Goal: Task Accomplishment & Management: Complete application form

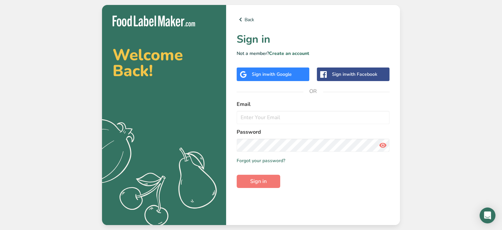
click at [282, 75] on span "with Google" at bounding box center [279, 74] width 26 height 6
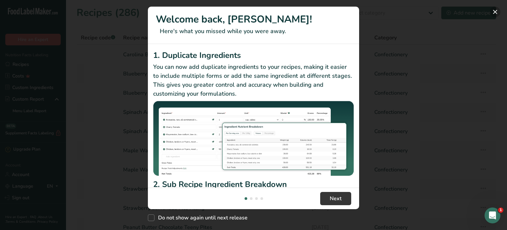
click at [493, 13] on button "New Features" at bounding box center [495, 12] width 11 height 11
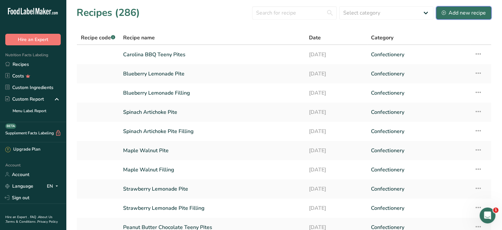
click at [454, 16] on div "Add new recipe" at bounding box center [464, 13] width 44 height 8
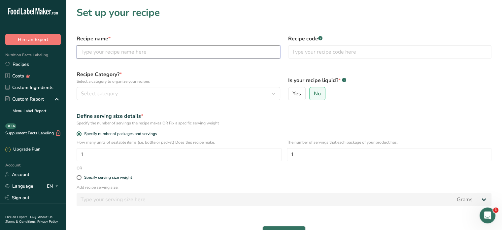
click at [165, 49] on input "text" at bounding box center [179, 51] width 204 height 13
type input "New Lemon Pite Filling"
click at [81, 177] on span at bounding box center [79, 177] width 5 height 5
click at [81, 177] on input "Specify serving size weight" at bounding box center [79, 177] width 4 height 4
radio input "true"
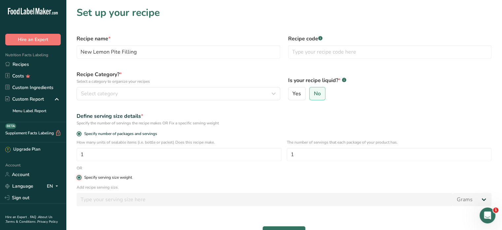
radio input "false"
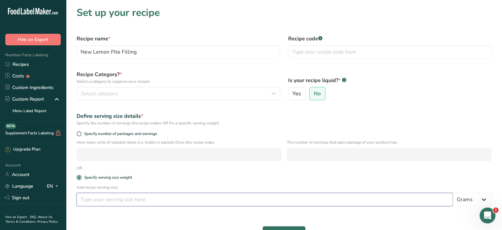
click at [107, 199] on input "number" at bounding box center [265, 199] width 377 height 13
type input "30"
click at [189, 176] on label "Specify serving size weight" at bounding box center [284, 177] width 415 height 5
click at [81, 176] on input "Specify serving size weight" at bounding box center [79, 177] width 4 height 4
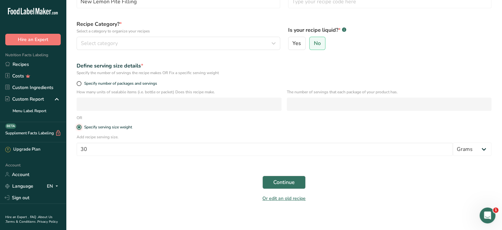
scroll to position [54, 0]
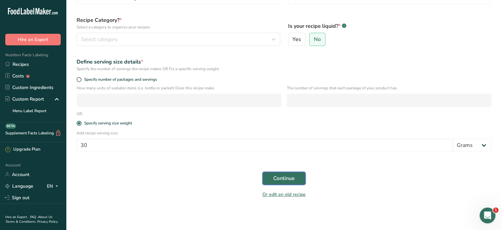
click at [275, 175] on span "Continue" at bounding box center [283, 178] width 21 height 8
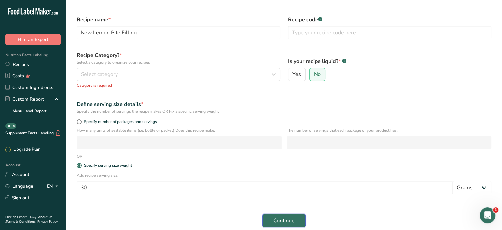
scroll to position [0, 0]
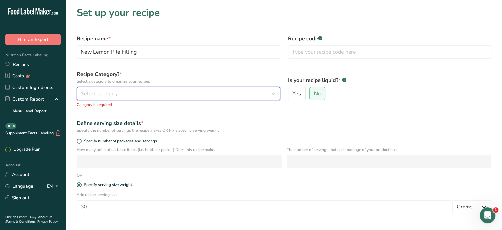
click at [217, 93] on div "Select category" at bounding box center [176, 94] width 191 height 8
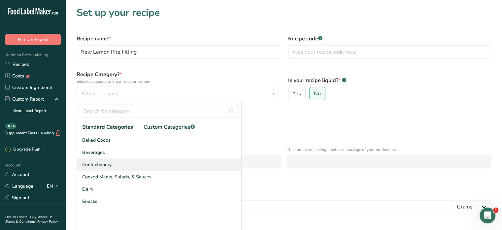
click at [107, 161] on span "Confectionery" at bounding box center [96, 164] width 29 height 7
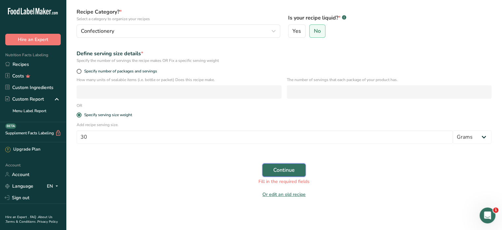
click at [289, 174] on button "Continue" at bounding box center [284, 169] width 43 height 13
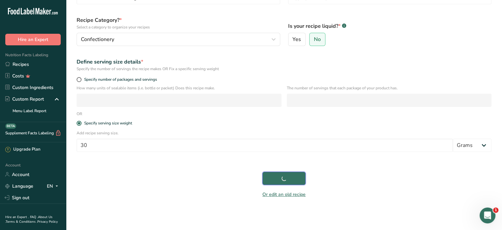
scroll to position [54, 0]
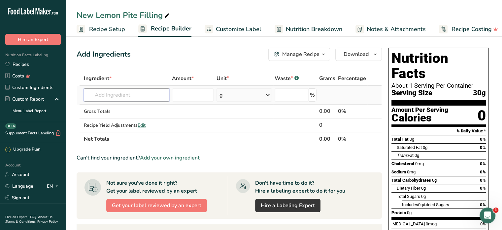
click at [134, 94] on input "text" at bounding box center [127, 94] width 86 height 13
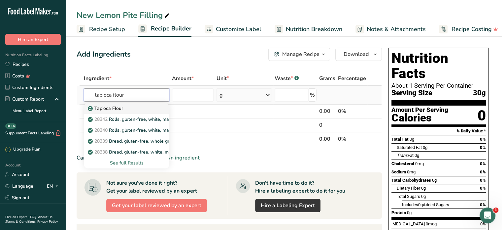
type input "tapioca flour"
click at [124, 109] on div "Tapioca Flour" at bounding box center [121, 108] width 64 height 7
type input "Tapioca Flour"
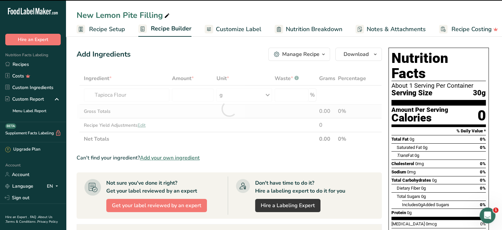
type input "0"
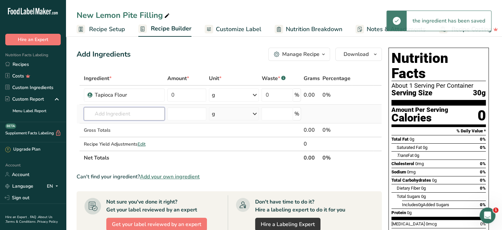
click at [123, 115] on input "text" at bounding box center [124, 113] width 81 height 13
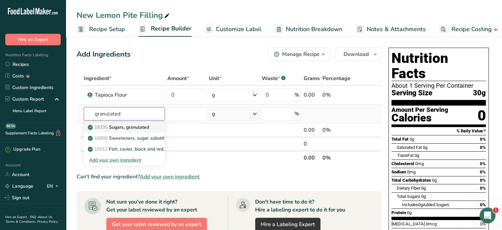
type input "granulated"
click at [129, 127] on p "19335 [GEOGRAPHIC_DATA], granulated" at bounding box center [119, 127] width 60 height 7
type input "Sugars, granulated"
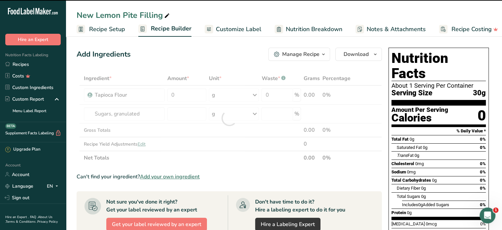
type input "0"
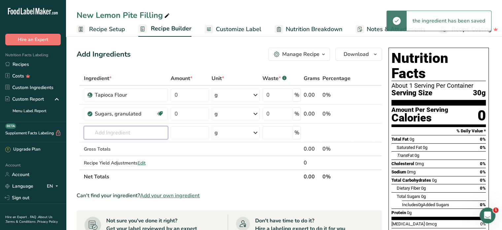
click at [119, 130] on input "text" at bounding box center [126, 132] width 84 height 13
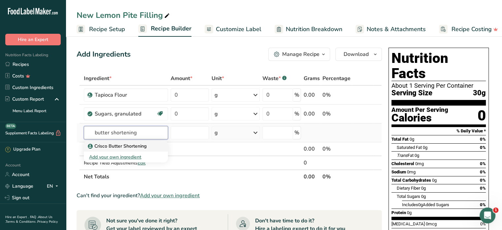
type input "butter shortening"
click at [111, 144] on p "Crisco Butter Shortening" at bounding box center [117, 145] width 57 height 7
type input "Crisco Butter Shortening"
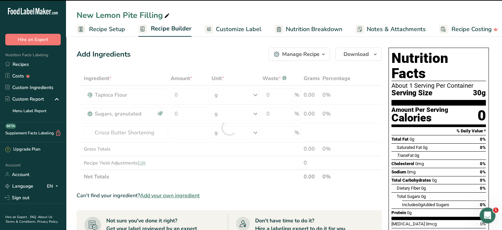
type input "0"
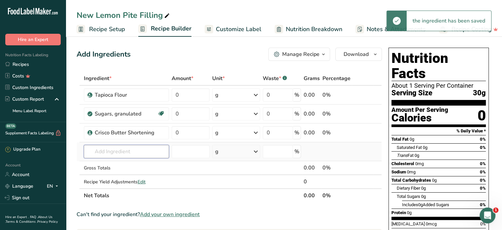
click at [137, 152] on input "text" at bounding box center [126, 151] width 85 height 13
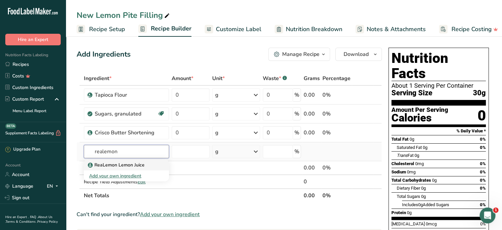
type input "realemon"
click at [135, 164] on p "ReaLemon Lemon Juice" at bounding box center [116, 164] width 55 height 7
type input "ReaLemon Lemon Juice"
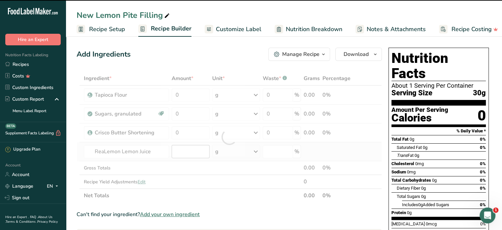
type input "0"
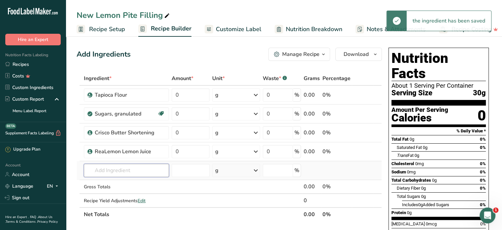
click at [136, 167] on input "text" at bounding box center [126, 169] width 85 height 13
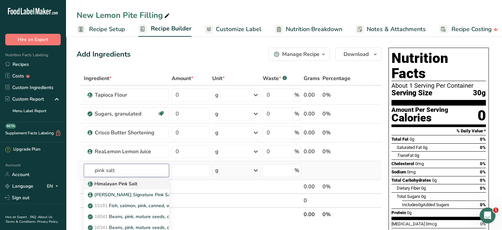
type input "pink salt"
click at [121, 182] on p "Himalayan Pink Salt" at bounding box center [113, 183] width 48 height 7
type input "Himalayan Pink Salt"
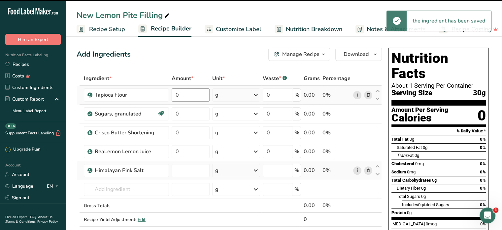
type input "0"
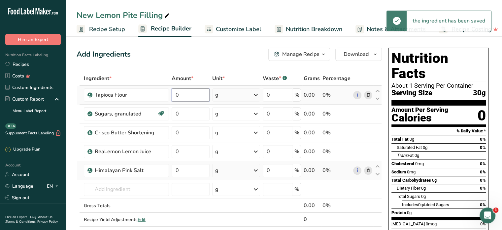
click at [193, 93] on input "0" at bounding box center [191, 94] width 38 height 13
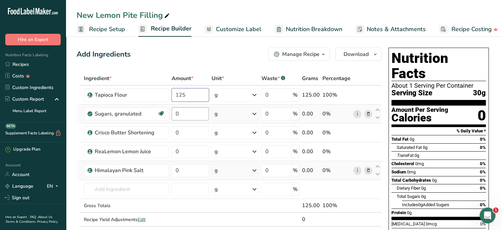
type input "125"
click at [192, 115] on div "Ingredient * Amount * Unit * Waste * .a-a{fill:#347362;}.b-a{fill:#fff;} Grams …" at bounding box center [230, 155] width 306 height 168
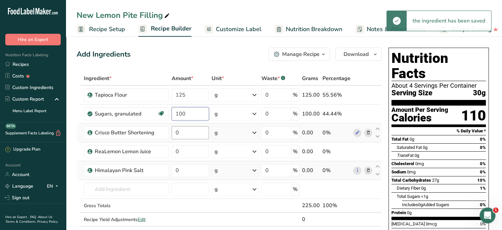
type input "100"
click at [185, 136] on div "Ingredient * Amount * Unit * Waste * .a-a{fill:#347362;}.b-a{fill:#fff;} Grams …" at bounding box center [230, 155] width 306 height 168
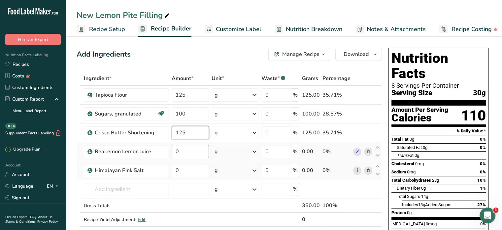
type input "125"
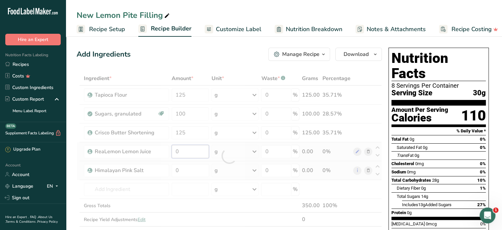
click at [180, 150] on div "Ingredient * Amount * Unit * Waste * .a-a{fill:#347362;}.b-a{fill:#fff;} Grams …" at bounding box center [230, 155] width 306 height 168
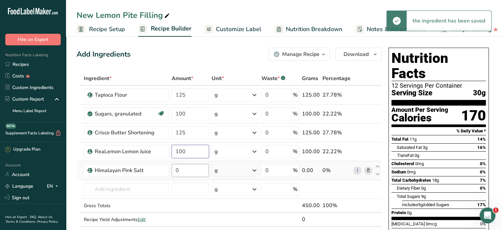
type input "100"
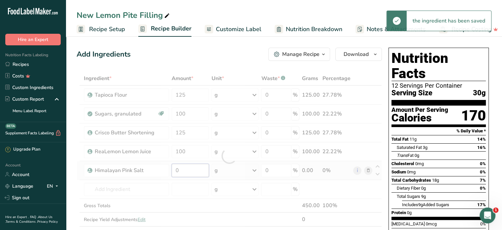
click at [189, 165] on div "Ingredient * Amount * Unit * Waste * .a-a{fill:#347362;}.b-a{fill:#fff;} Grams …" at bounding box center [230, 155] width 306 height 168
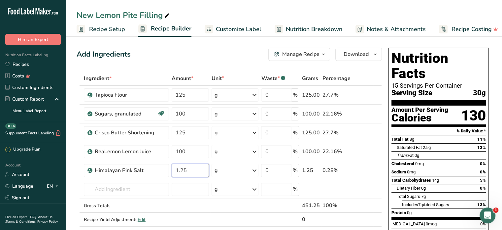
type input "1.25"
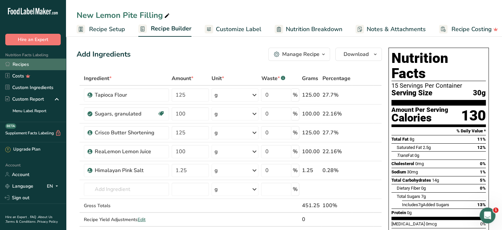
click at [23, 66] on link "Recipes" at bounding box center [33, 64] width 66 height 12
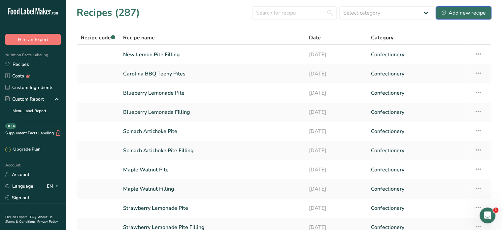
click at [451, 13] on div "Add new recipe" at bounding box center [464, 13] width 44 height 8
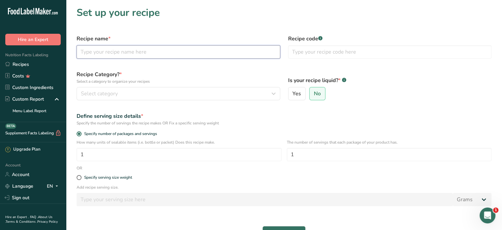
click at [166, 54] on input "text" at bounding box center [179, 51] width 204 height 13
type input "New Key Lime"
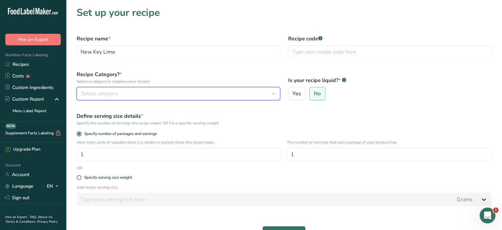
click at [248, 90] on div "Select category" at bounding box center [176, 94] width 191 height 8
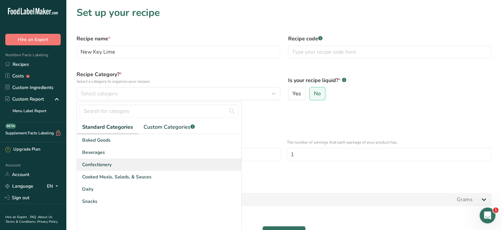
click at [123, 164] on div "Confectionery" at bounding box center [159, 164] width 164 height 12
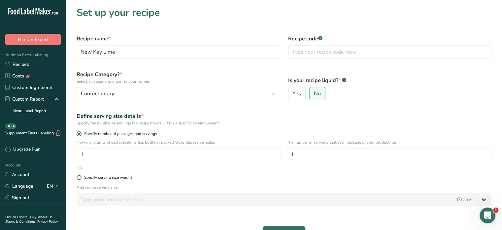
click at [80, 175] on span at bounding box center [79, 177] width 5 height 5
click at [80, 175] on input "Specify serving size weight" at bounding box center [79, 177] width 4 height 4
radio input "true"
radio input "false"
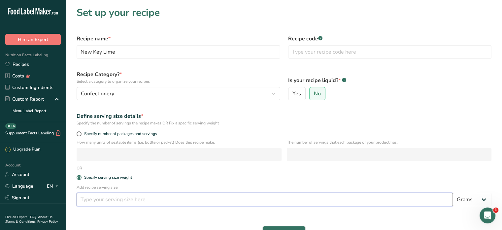
click at [126, 200] on input "number" at bounding box center [265, 199] width 377 height 13
type input "30"
click at [159, 54] on input "New Key Lime" at bounding box center [179, 51] width 204 height 13
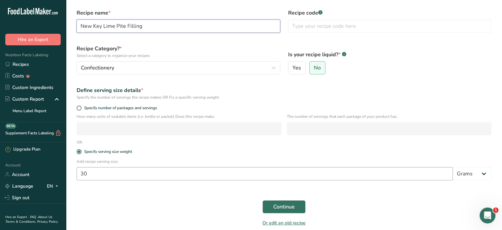
scroll to position [54, 0]
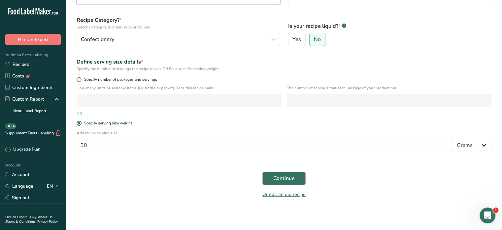
type input "New Key Lime Pite Filling"
click at [289, 177] on span "Continue" at bounding box center [283, 178] width 21 height 8
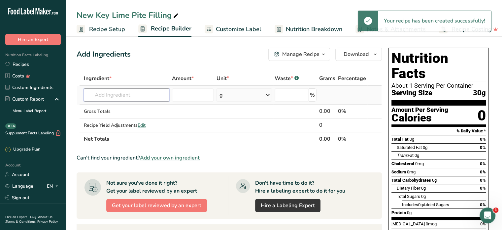
click at [151, 97] on input "text" at bounding box center [127, 94] width 86 height 13
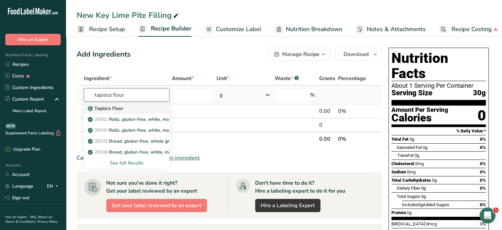
type input "tapioca flour"
click at [119, 109] on p "Tapioca Flour" at bounding box center [106, 108] width 34 height 7
type input "Tapioca Flour"
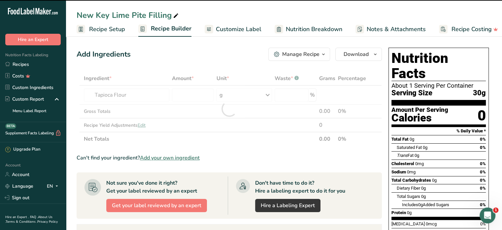
type input "0"
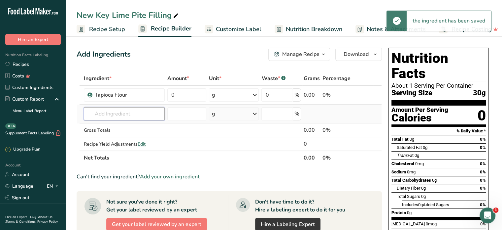
click at [131, 111] on input "text" at bounding box center [124, 113] width 81 height 13
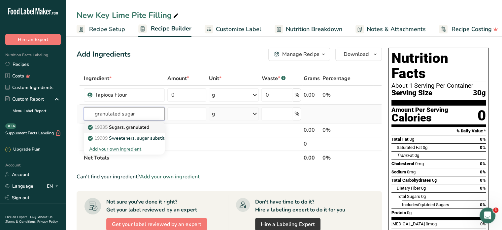
type input "granulated sugar"
click at [128, 127] on p "19335 [GEOGRAPHIC_DATA], granulated" at bounding box center [119, 127] width 60 height 7
type input "Sugars, granulated"
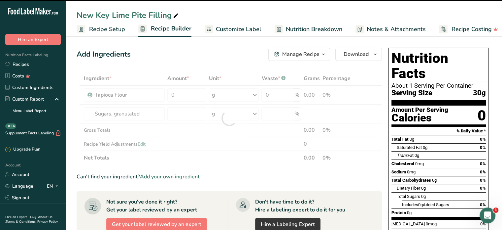
type input "0"
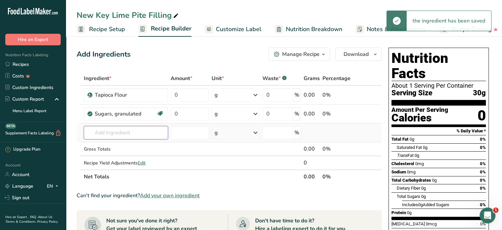
click at [122, 133] on input "text" at bounding box center [126, 132] width 84 height 13
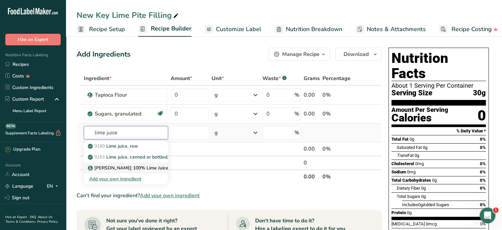
type input "lime juice"
click at [123, 166] on p "[PERSON_NAME] 100% Lime Juice" at bounding box center [128, 167] width 79 height 7
type input "[PERSON_NAME] 100% Lime Juice"
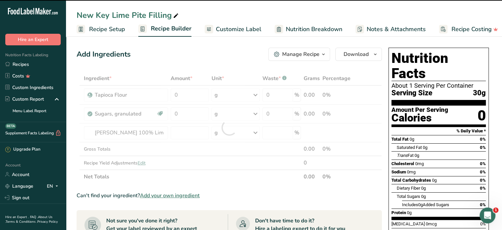
type input "0"
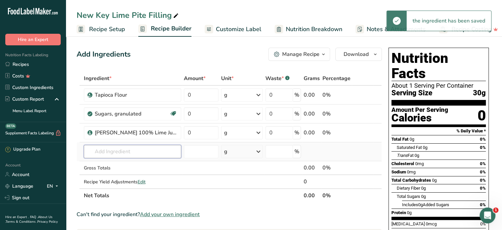
click at [126, 148] on input "text" at bounding box center [132, 151] width 97 height 13
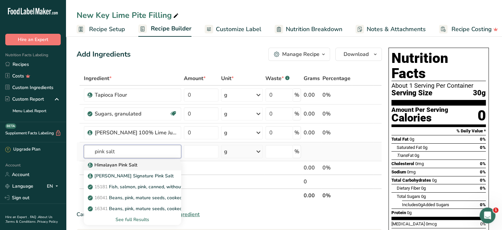
type input "pink salt"
click at [118, 163] on p "Himalayan Pink Salt" at bounding box center [113, 164] width 48 height 7
type input "Himalayan Pink Salt"
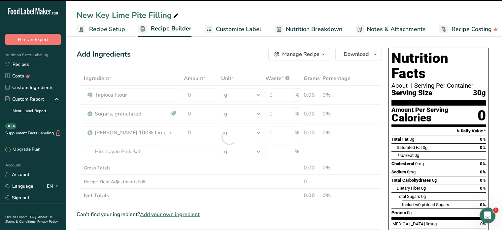
type input "0"
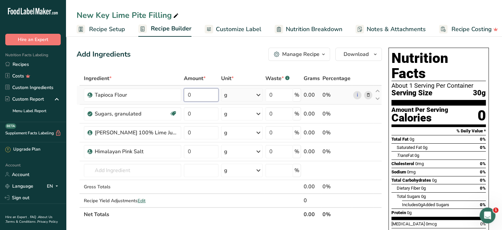
click at [192, 95] on input "0" at bounding box center [201, 94] width 35 height 13
type input "250"
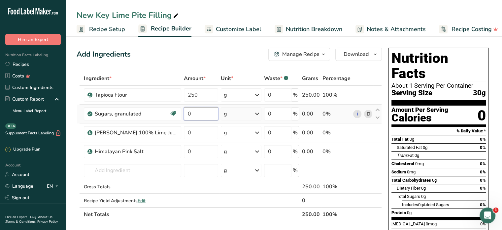
click at [198, 113] on div "Ingredient * Amount * Unit * Waste * .a-a{fill:#347362;}.b-a{fill:#fff;} Grams …" at bounding box center [230, 146] width 306 height 150
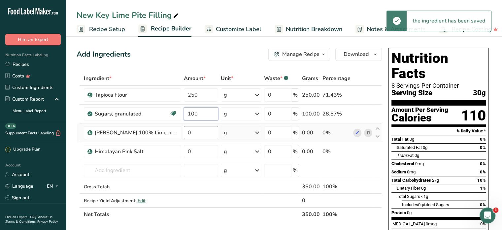
type input "100"
click at [191, 131] on div "Ingredient * Amount * Unit * Waste * .a-a{fill:#347362;}.b-a{fill:#fff;} Grams …" at bounding box center [230, 146] width 306 height 150
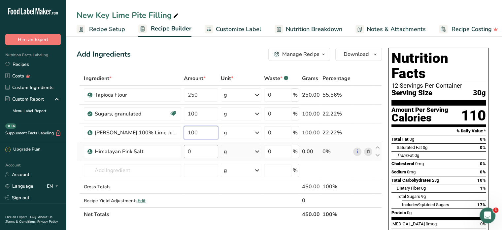
type input "100"
click at [188, 152] on div "Ingredient * Amount * Unit * Waste * .a-a{fill:#347362;}.b-a{fill:#fff;} Grams …" at bounding box center [230, 146] width 306 height 150
type input "1.25"
click at [222, 54] on div "Add Ingredients Manage Recipe Delete Recipe Duplicate Recipe Scale Recipe Save …" at bounding box center [230, 54] width 306 height 13
drag, startPoint x: 199, startPoint y: 95, endPoint x: 176, endPoint y: 95, distance: 23.5
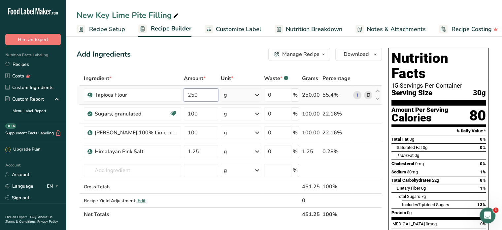
click at [184, 95] on input "250" at bounding box center [201, 94] width 34 height 13
type input "200"
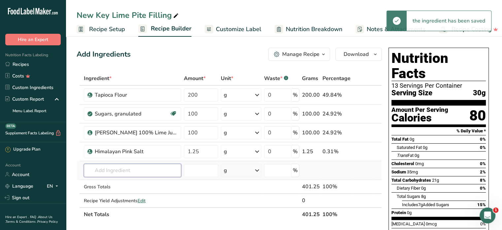
click at [123, 165] on input "text" at bounding box center [132, 169] width 97 height 13
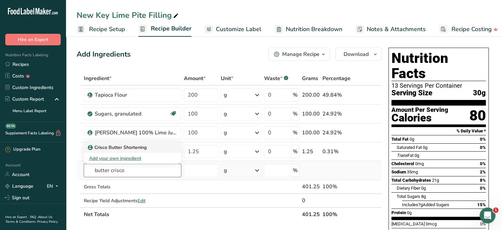
type input "butter crisco"
click at [122, 147] on p "Crisco Butter Shortening" at bounding box center [117, 147] width 57 height 7
type input "Crisco Butter Shortening"
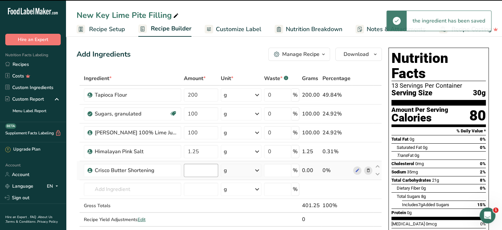
type input "0"
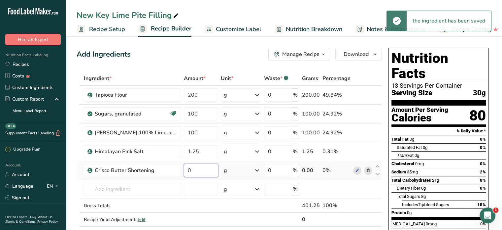
click at [189, 167] on input "0" at bounding box center [201, 169] width 34 height 13
type input "30"
click at [184, 56] on div "Add Ingredients Manage Recipe Delete Recipe Duplicate Recipe Scale Recipe Save …" at bounding box center [230, 54] width 306 height 13
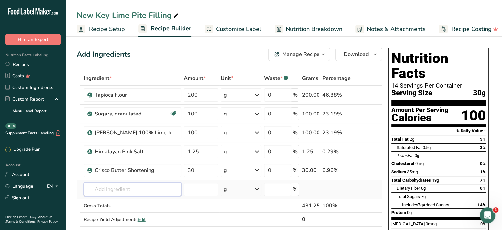
click at [126, 190] on input "text" at bounding box center [132, 188] width 97 height 13
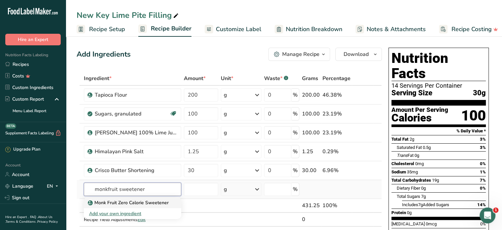
type input "monkfruit sweetener"
click at [126, 201] on p "Monk Fruit Zero Calorie Sweetener" at bounding box center [129, 202] width 80 height 7
type input "Monk Fruit Zero Calorie Sweetener"
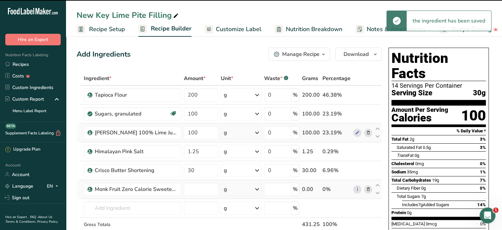
type input "0"
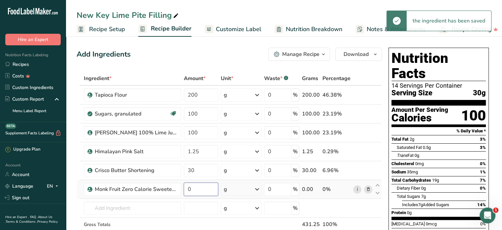
click at [198, 187] on input "0" at bounding box center [201, 188] width 34 height 13
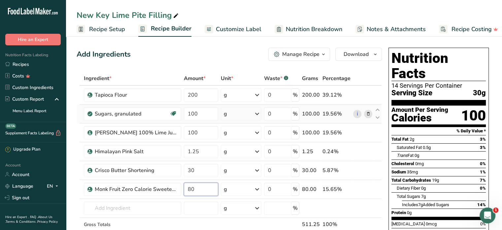
type input "80"
click at [367, 112] on div "Ingredient * Amount * Unit * Waste * .a-a{fill:#347362;}.b-a{fill:#fff;} Grams …" at bounding box center [230, 164] width 306 height 187
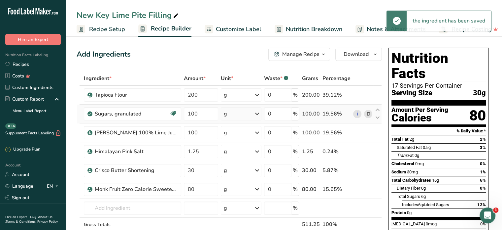
click at [369, 114] on icon at bounding box center [368, 113] width 5 height 7
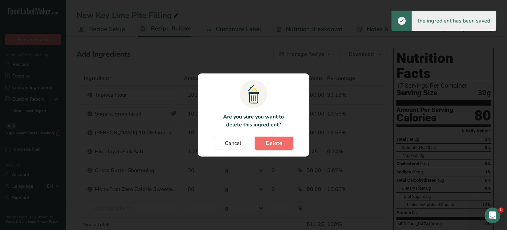
click at [278, 143] on span "Delete" at bounding box center [274, 143] width 17 height 8
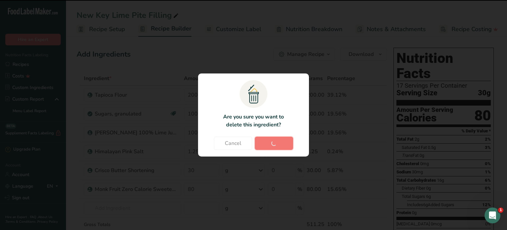
type input "1.25"
type input "30"
type input "80"
